Goal: Find specific page/section

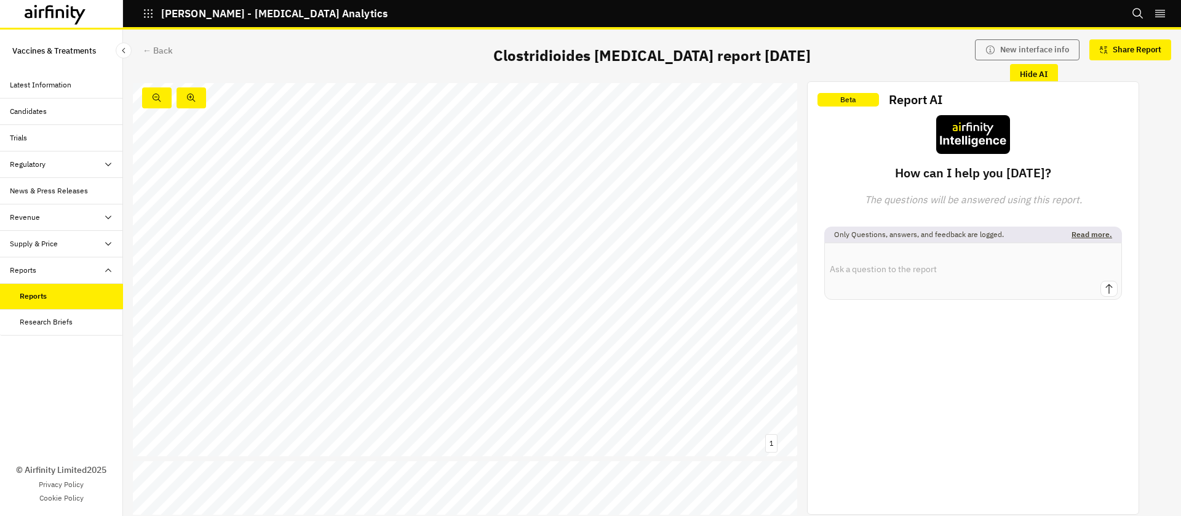
scroll to position [4481, 0]
click at [140, 7] on div "[PERSON_NAME] - [MEDICAL_DATA] Analytics" at bounding box center [255, 13] width 265 height 21
click at [150, 14] on icon "button" at bounding box center [148, 13] width 11 height 11
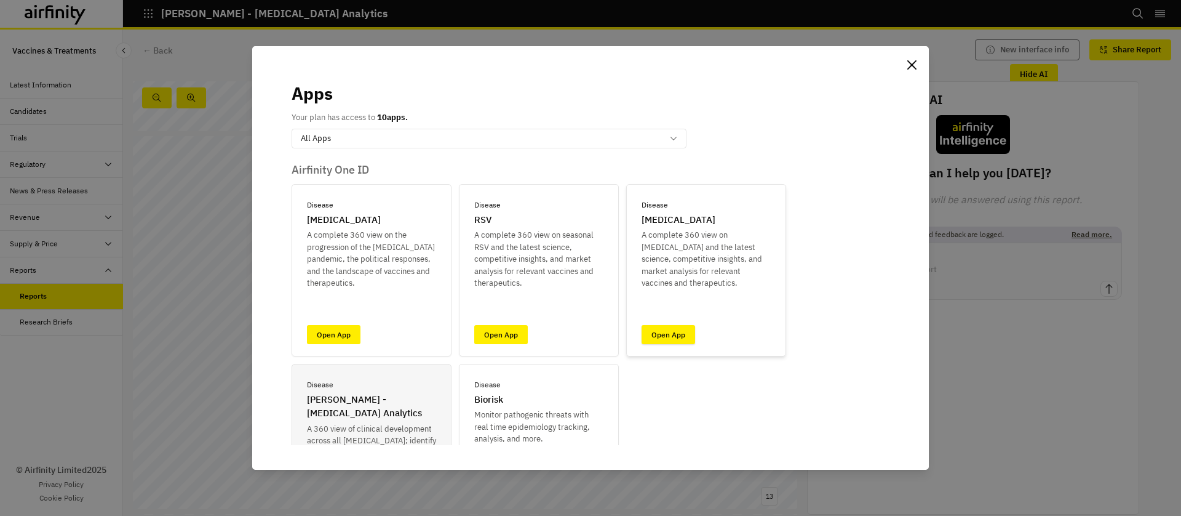
click at [661, 335] on link "Open App" at bounding box center [669, 334] width 54 height 19
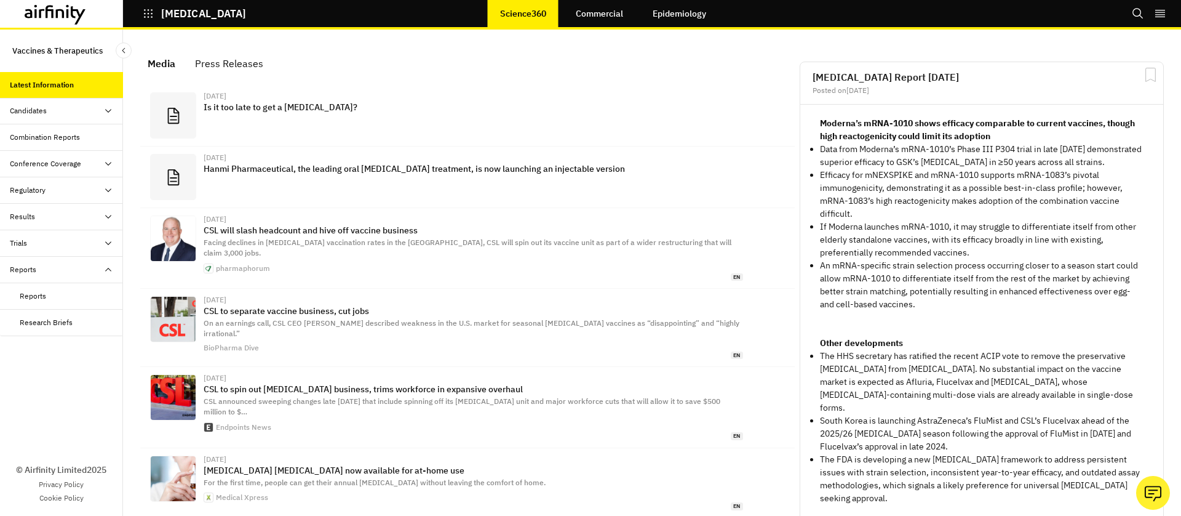
scroll to position [781, 369]
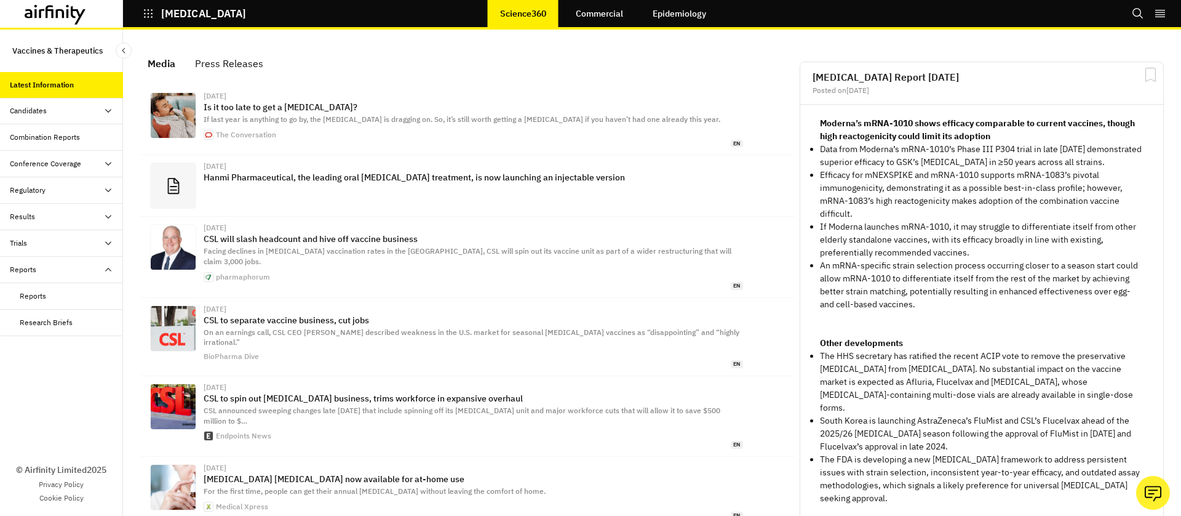
click at [79, 300] on div "Reports" at bounding box center [71, 295] width 103 height 11
